Goal: Task Accomplishment & Management: Use online tool/utility

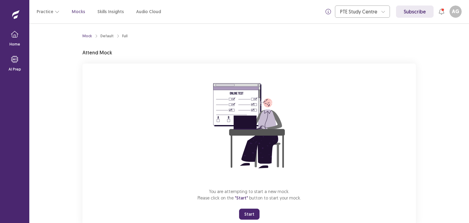
click at [252, 214] on button "Start" at bounding box center [249, 213] width 20 height 11
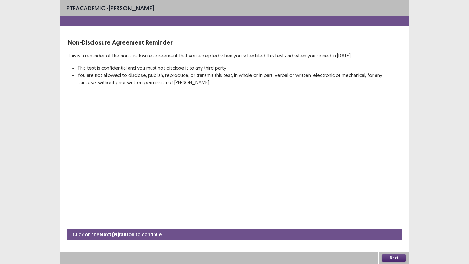
click at [389, 222] on button "Next" at bounding box center [393, 257] width 24 height 7
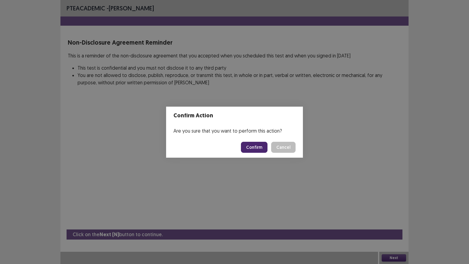
click at [251, 146] on button "Confirm" at bounding box center [254, 147] width 27 height 11
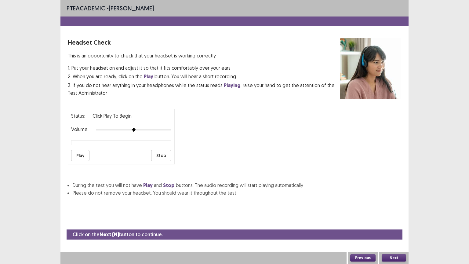
click at [392, 222] on button "Next" at bounding box center [393, 257] width 24 height 7
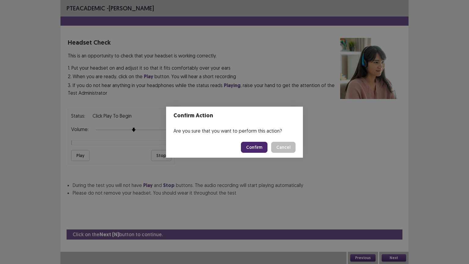
click at [257, 143] on button "Confirm" at bounding box center [254, 147] width 27 height 11
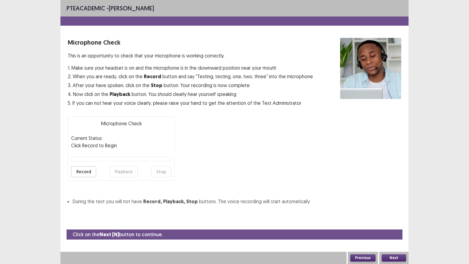
click at [386, 222] on button "Next" at bounding box center [393, 257] width 24 height 7
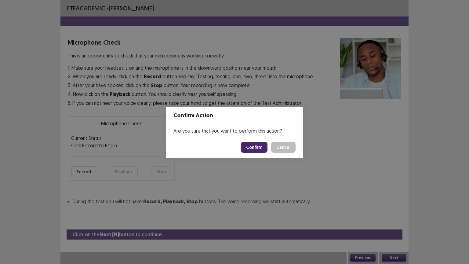
click at [261, 149] on button "Confirm" at bounding box center [254, 147] width 27 height 11
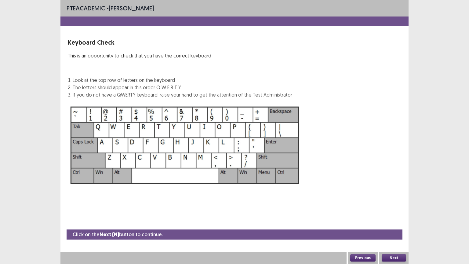
click at [388, 222] on button "Next" at bounding box center [393, 257] width 24 height 7
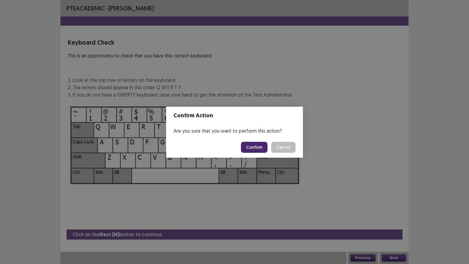
click at [253, 146] on button "Confirm" at bounding box center [254, 147] width 27 height 11
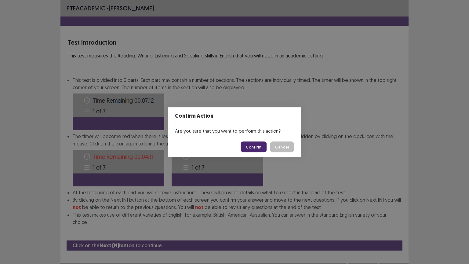
scroll to position [1, 0]
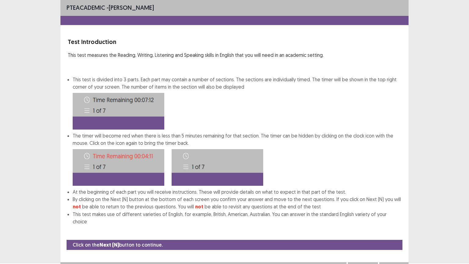
click at [385, 222] on button "Next" at bounding box center [393, 267] width 24 height 7
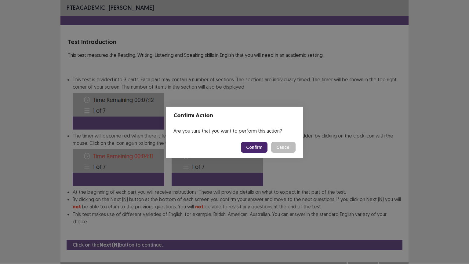
click at [259, 148] on button "Confirm" at bounding box center [254, 147] width 27 height 11
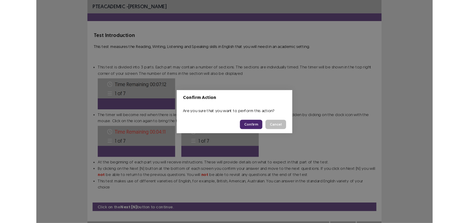
scroll to position [0, 0]
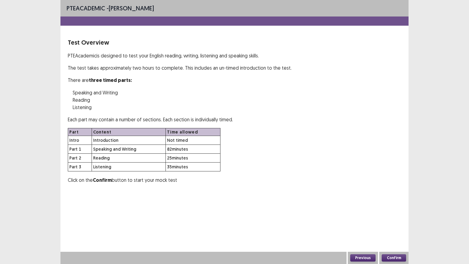
click at [393, 222] on button "Confirm" at bounding box center [393, 257] width 24 height 7
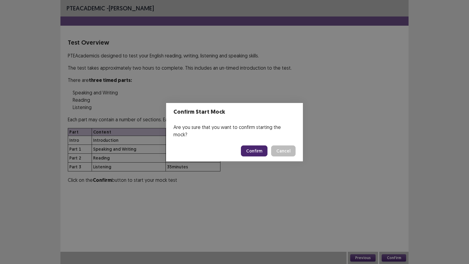
click at [255, 149] on button "Confirm" at bounding box center [254, 150] width 27 height 11
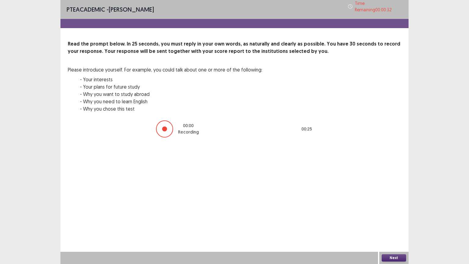
click at [396, 222] on button "Next" at bounding box center [393, 257] width 24 height 7
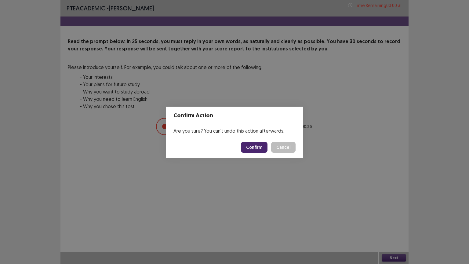
click at [249, 146] on button "Confirm" at bounding box center [254, 147] width 27 height 11
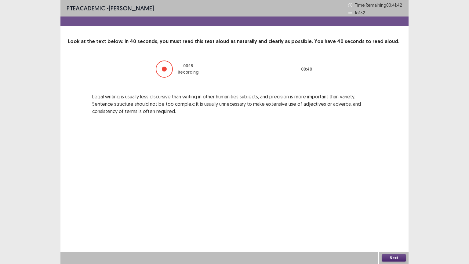
click at [397, 222] on button "Next" at bounding box center [393, 257] width 24 height 7
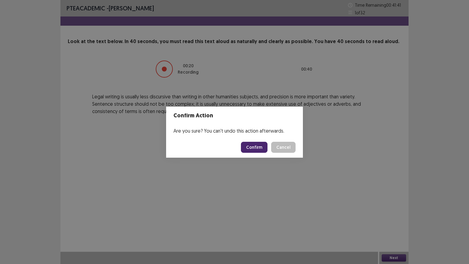
click at [253, 146] on button "Confirm" at bounding box center [254, 147] width 27 height 11
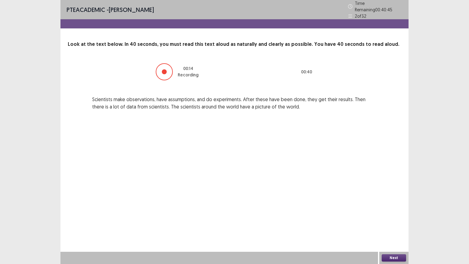
click at [383, 222] on button "Next" at bounding box center [393, 257] width 24 height 7
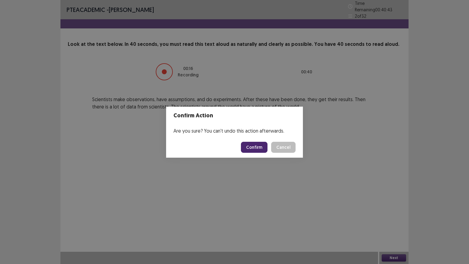
click at [252, 147] on button "Confirm" at bounding box center [254, 147] width 27 height 11
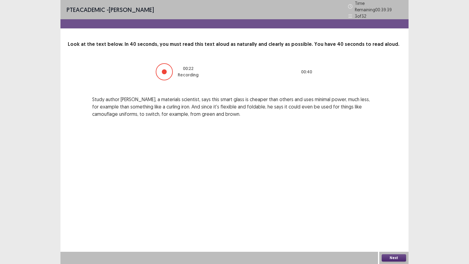
click at [395, 222] on button "Next" at bounding box center [393, 257] width 24 height 7
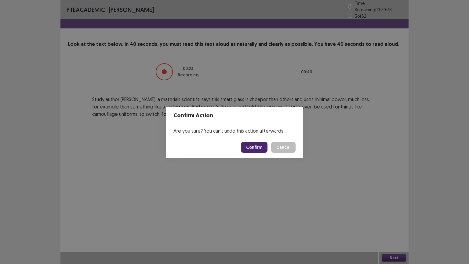
click at [249, 147] on button "Confirm" at bounding box center [254, 147] width 27 height 11
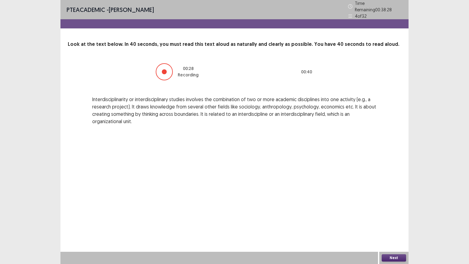
click at [390, 222] on button "Next" at bounding box center [393, 257] width 24 height 7
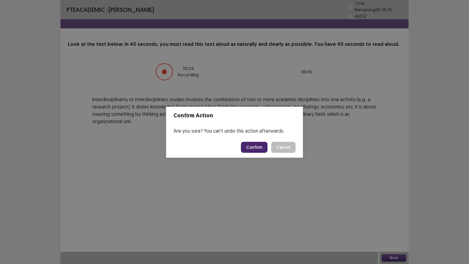
click at [258, 148] on button "Confirm" at bounding box center [254, 147] width 27 height 11
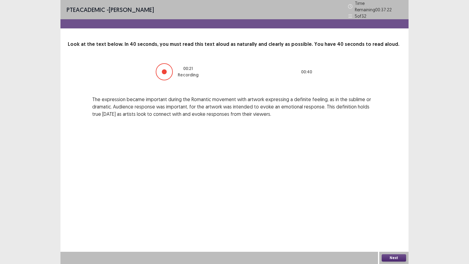
click at [389, 222] on button "Next" at bounding box center [393, 257] width 24 height 7
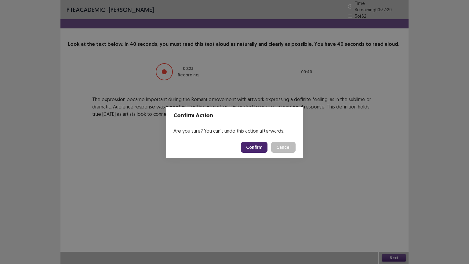
click at [258, 149] on button "Confirm" at bounding box center [254, 147] width 27 height 11
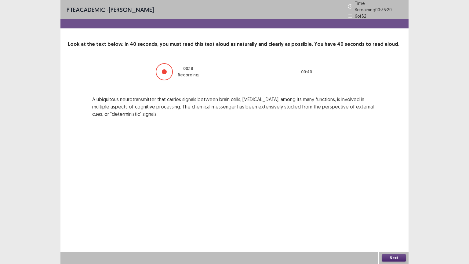
click at [395, 222] on button "Next" at bounding box center [393, 257] width 24 height 7
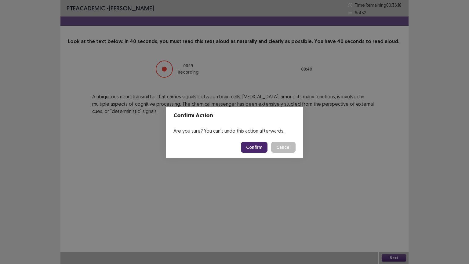
click at [259, 145] on button "Confirm" at bounding box center [254, 147] width 27 height 11
